Goal: Check status: Check status

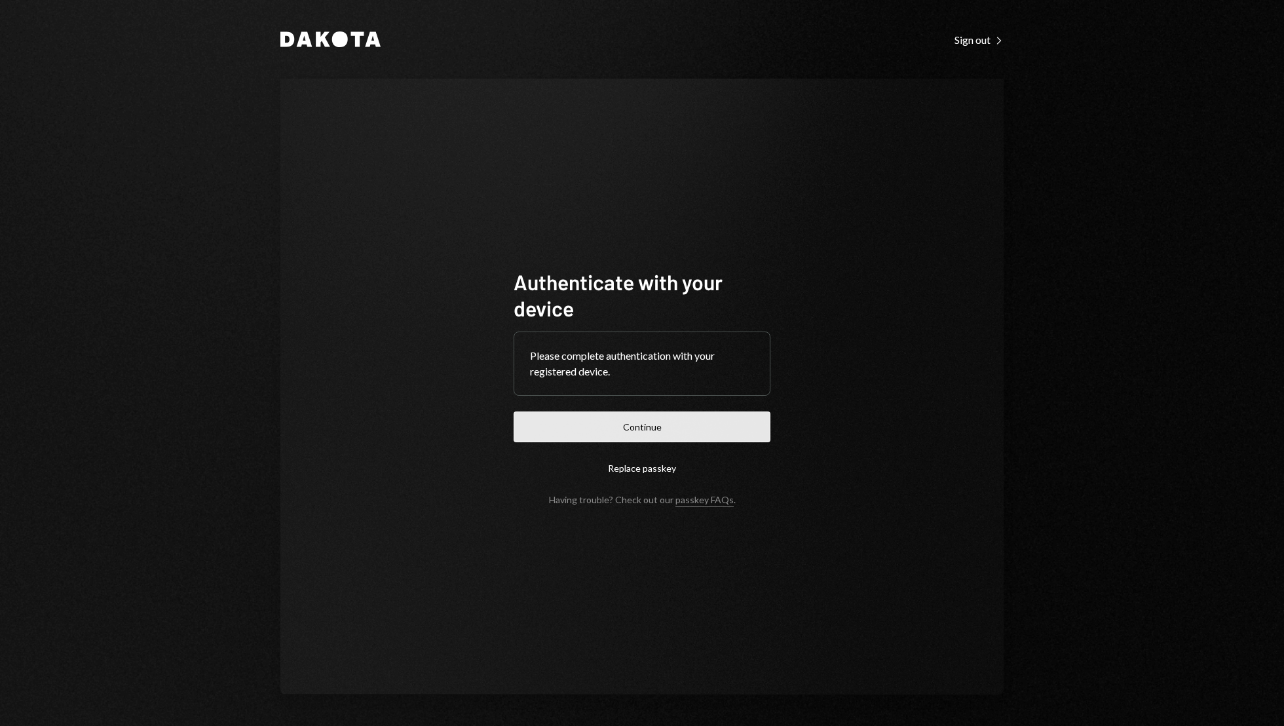
click at [696, 425] on button "Continue" at bounding box center [642, 426] width 257 height 31
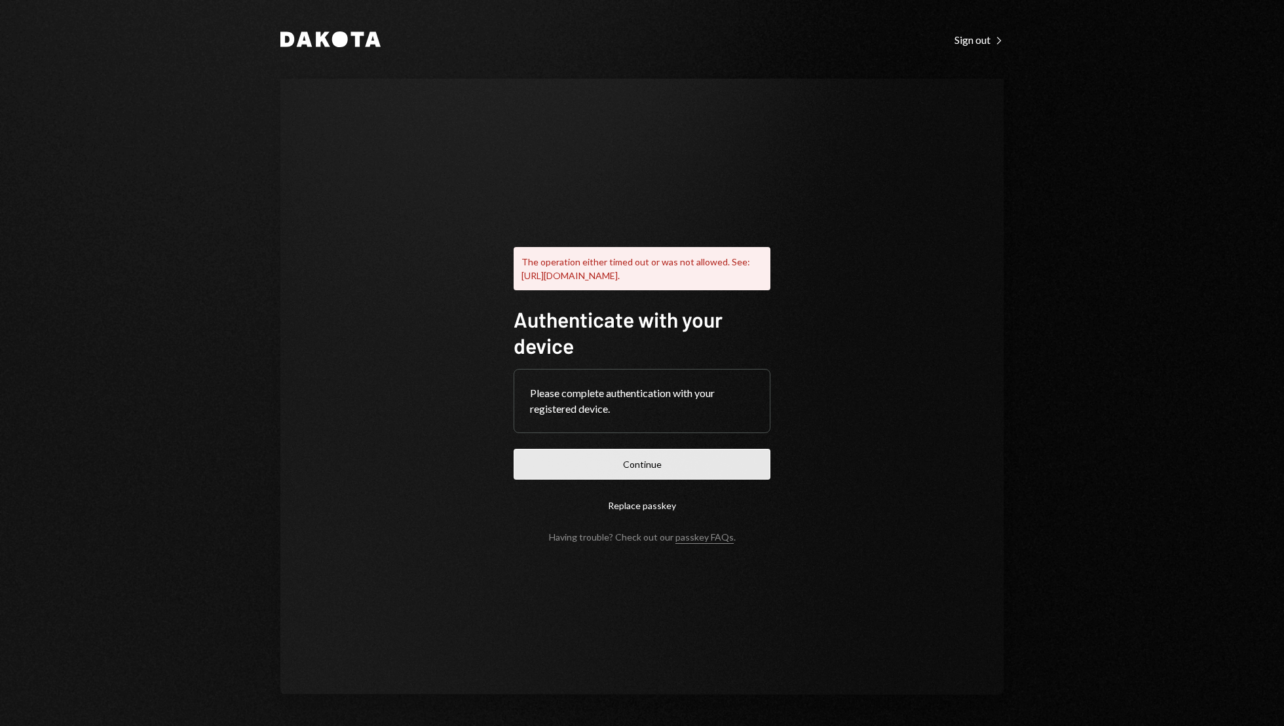
click at [696, 469] on button "Continue" at bounding box center [642, 464] width 257 height 31
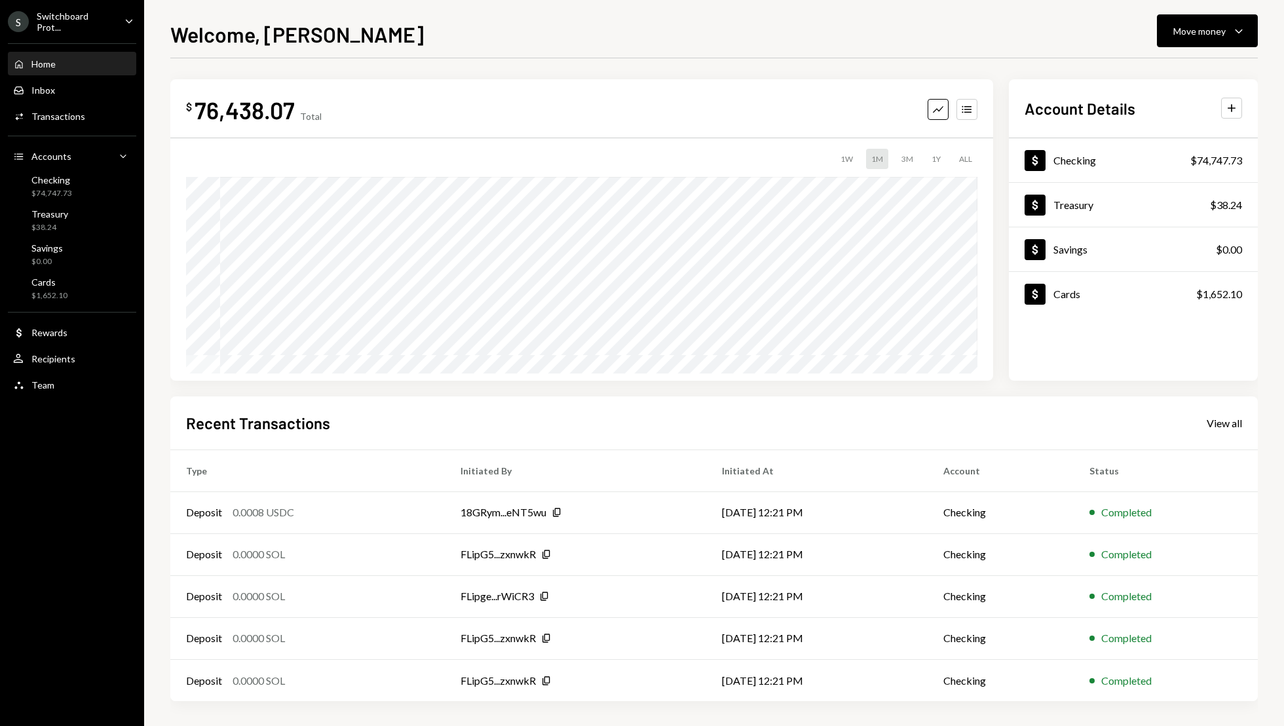
click at [88, 131] on div "Home Home Inbox Inbox Activities Transactions Accounts Accounts Caret Down Chec…" at bounding box center [72, 217] width 144 height 364
click at [88, 114] on div "Activities Transactions" at bounding box center [72, 117] width 118 height 12
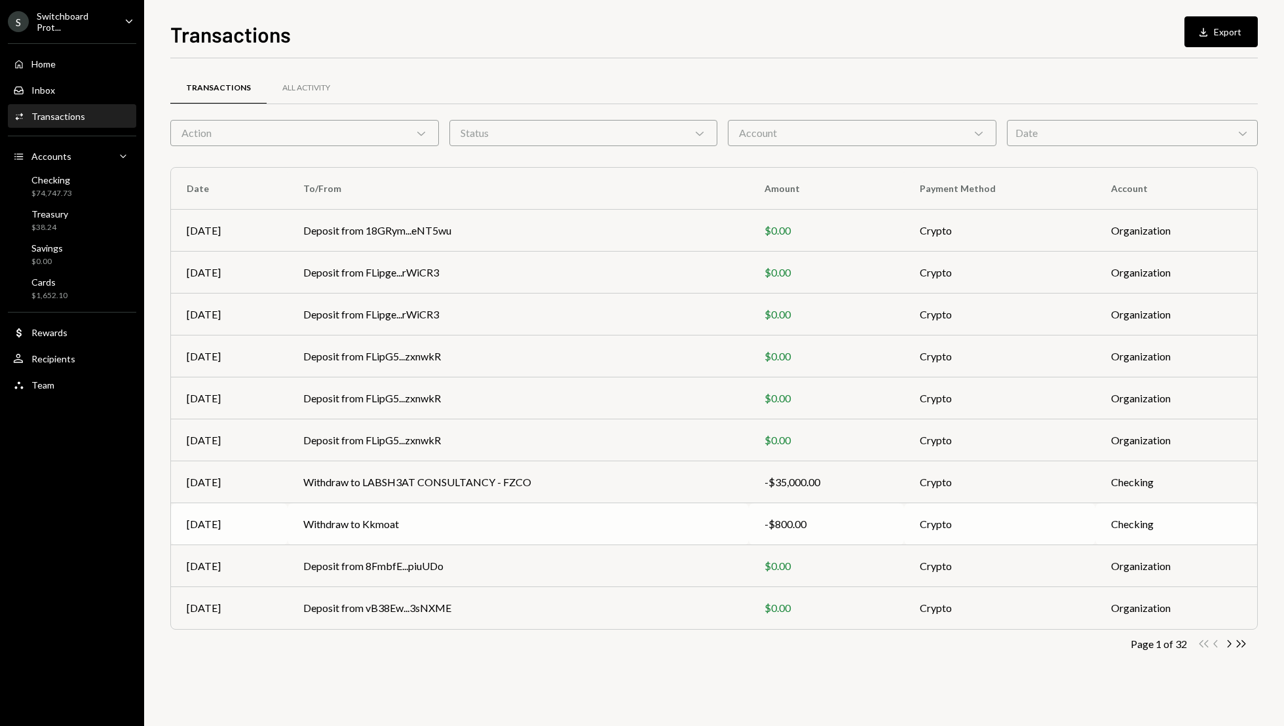
click at [759, 518] on td "-$800.00" at bounding box center [826, 524] width 155 height 42
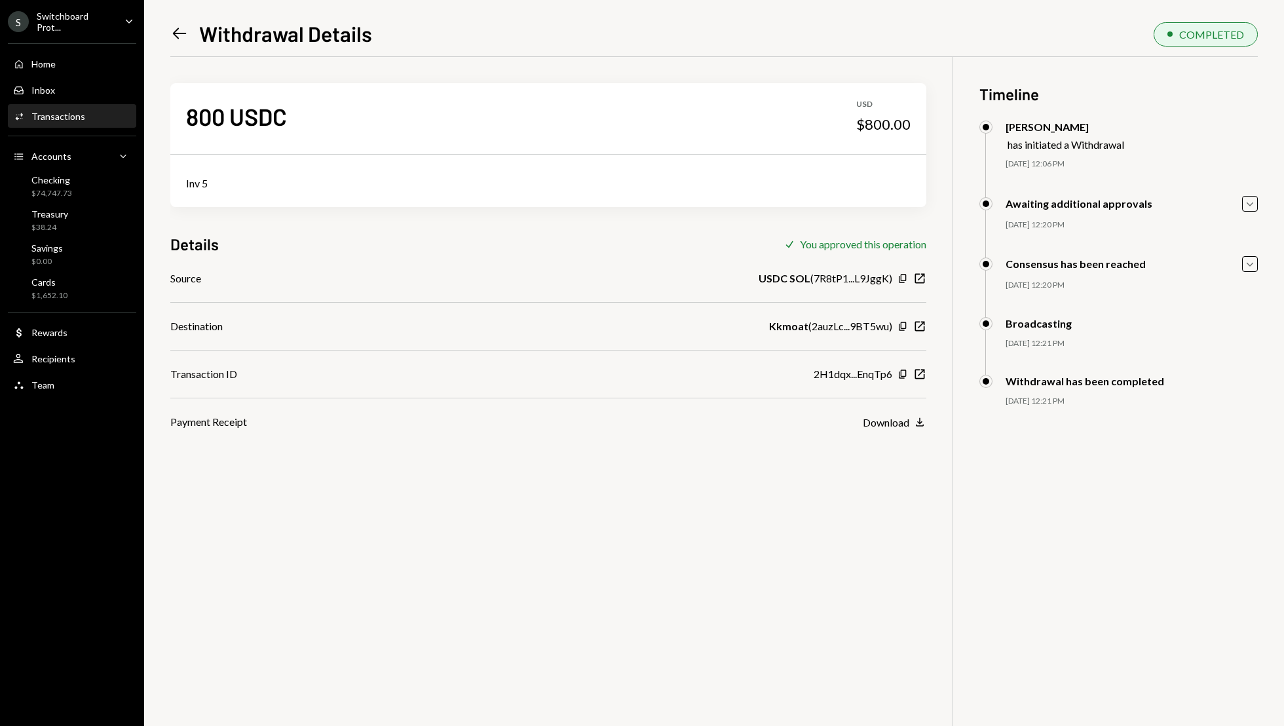
click at [687, 43] on div "Left Arrow Withdrawal Details COMPLETED" at bounding box center [714, 32] width 1088 height 28
click at [603, 21] on div "Left Arrow Withdrawal Details COMPLETED" at bounding box center [714, 32] width 1088 height 28
click at [920, 324] on icon "New Window" at bounding box center [919, 326] width 13 height 13
click at [922, 375] on icon "New Window" at bounding box center [919, 374] width 13 height 13
click at [919, 379] on icon "New Window" at bounding box center [919, 374] width 13 height 13
